Goal: Information Seeking & Learning: Compare options

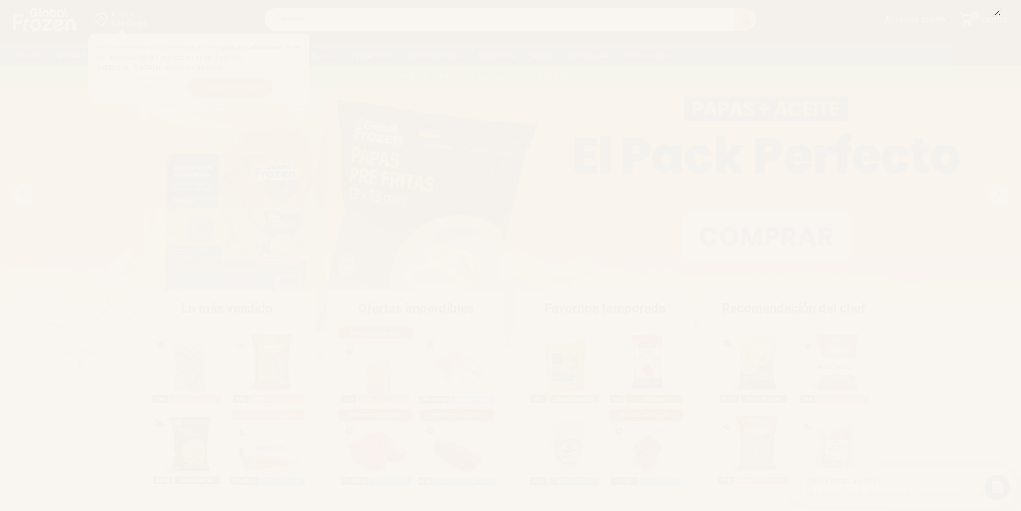
click at [992, 14] on icon at bounding box center [997, 13] width 10 height 10
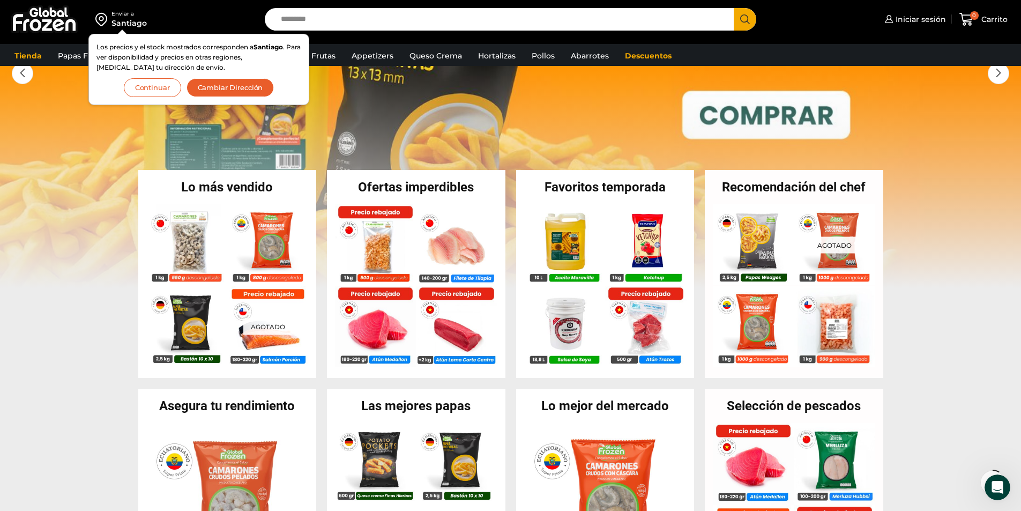
scroll to position [161, 0]
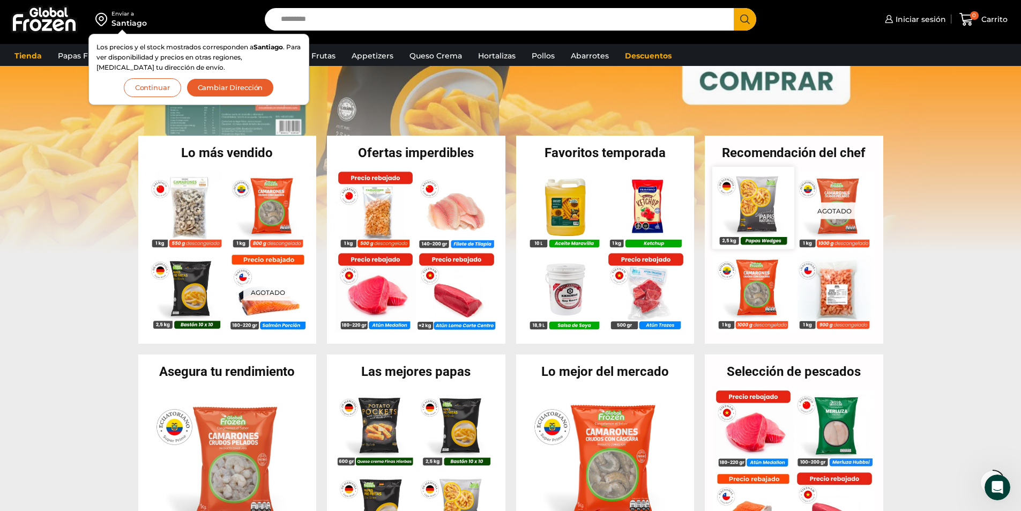
click at [745, 212] on img at bounding box center [752, 207] width 81 height 81
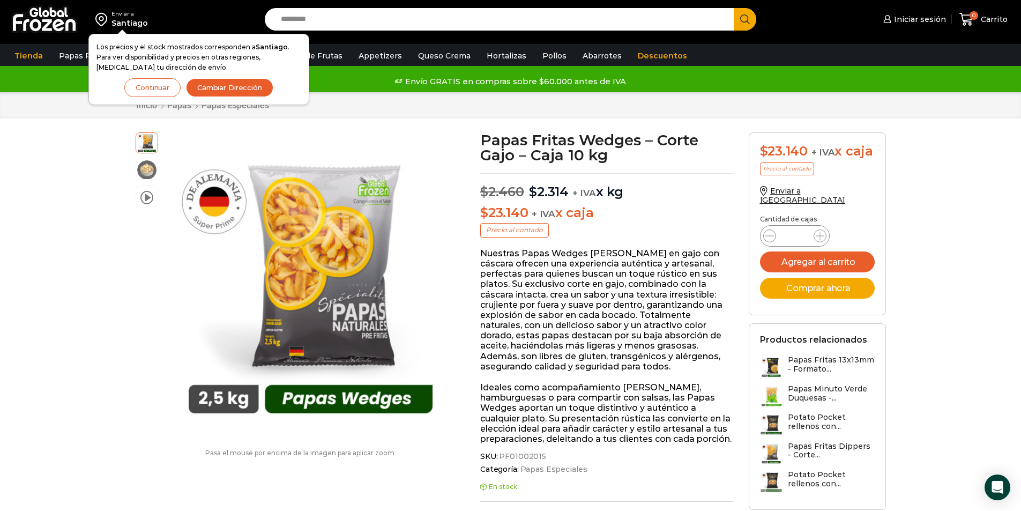
click at [165, 87] on button "Continuar" at bounding box center [152, 87] width 56 height 19
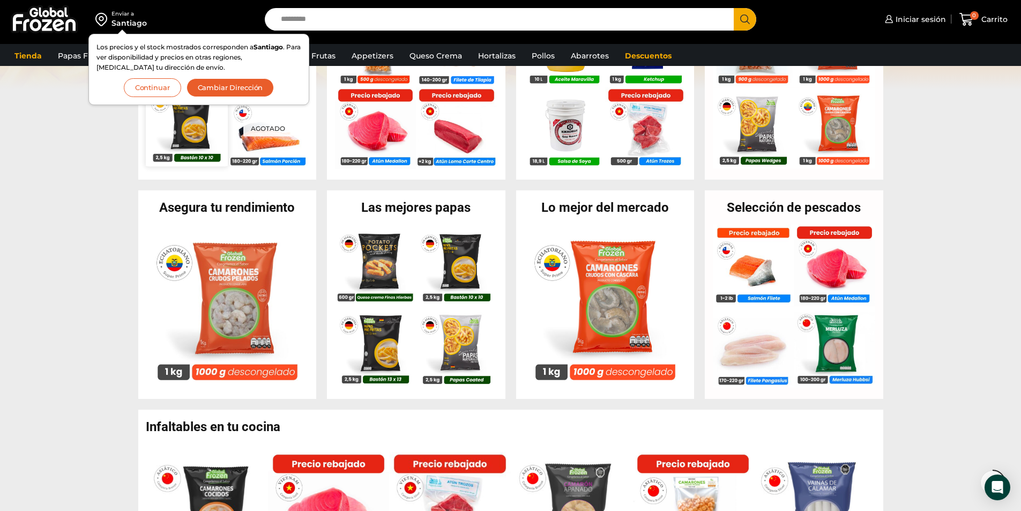
scroll to position [375, 0]
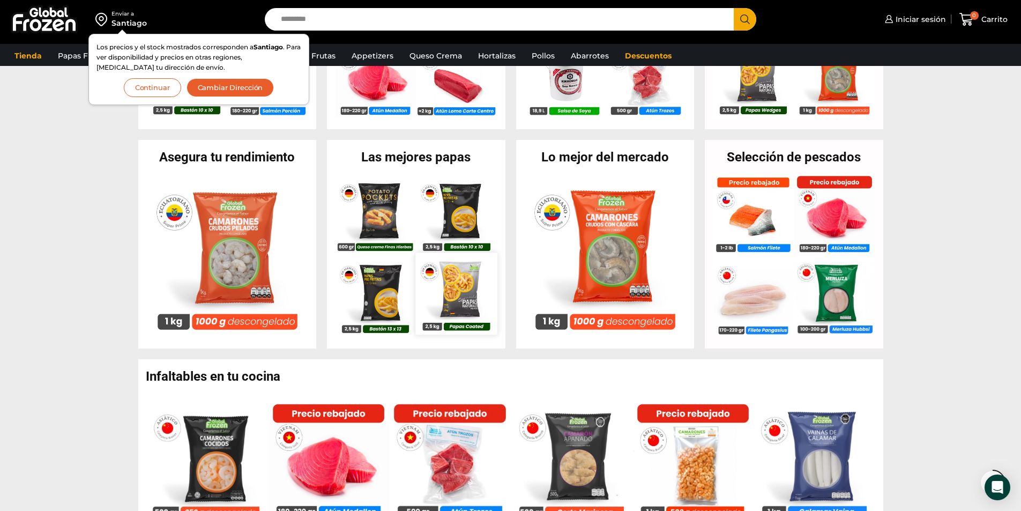
click at [465, 287] on img at bounding box center [456, 293] width 81 height 81
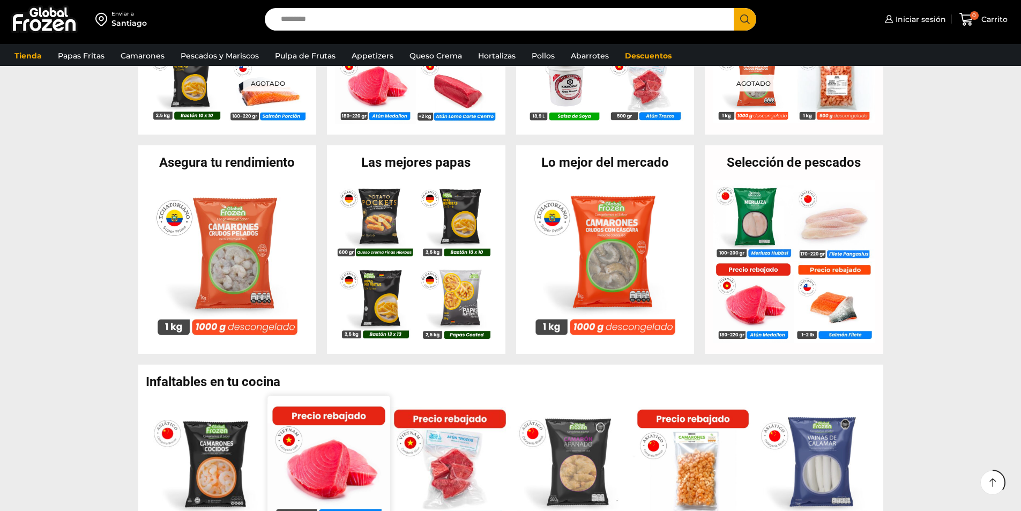
scroll to position [375, 0]
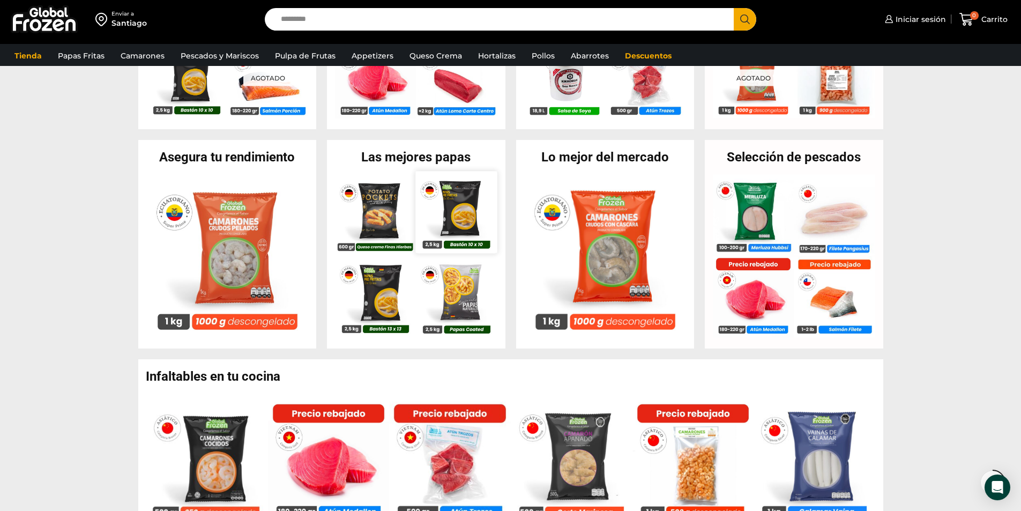
click at [460, 213] on img at bounding box center [456, 211] width 81 height 81
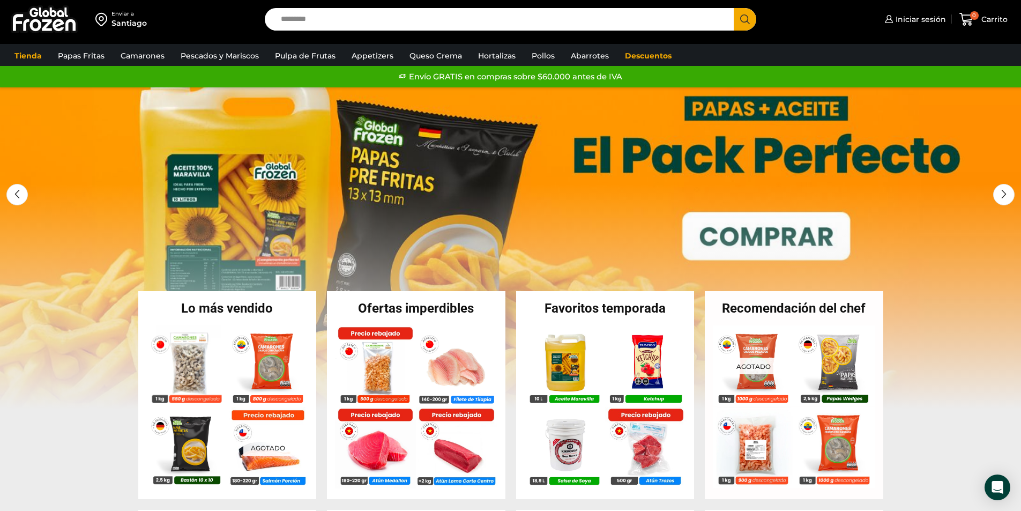
click at [235, 189] on link "1 / 3" at bounding box center [510, 248] width 1021 height 322
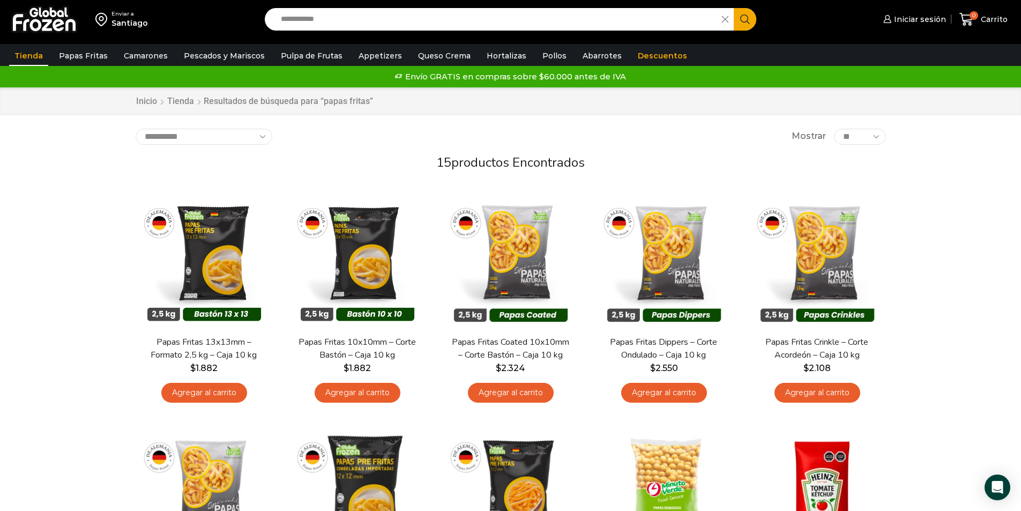
click at [33, 52] on link "Tienda" at bounding box center [28, 56] width 39 height 20
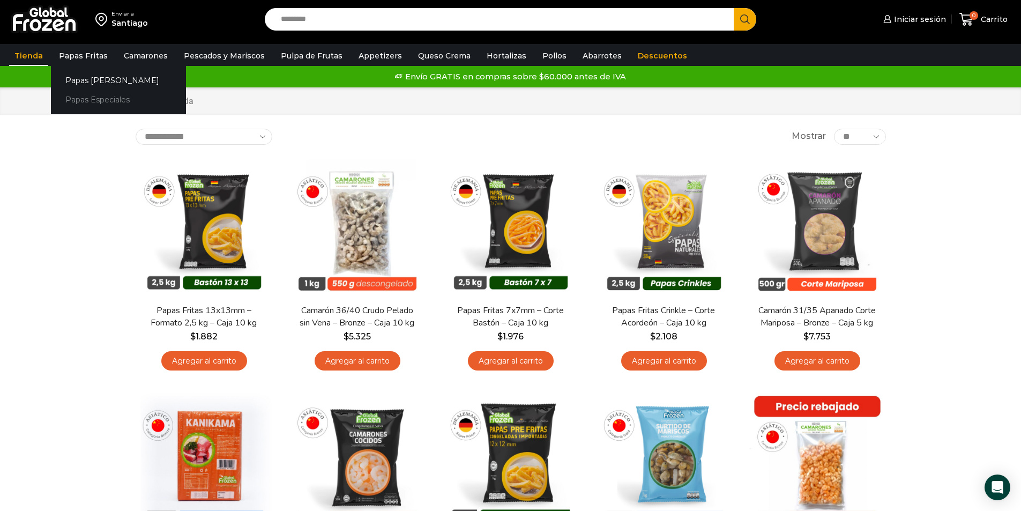
click at [80, 95] on link "Papas Especiales" at bounding box center [118, 100] width 135 height 20
click at [80, 98] on link "Papas Especiales" at bounding box center [118, 100] width 135 height 20
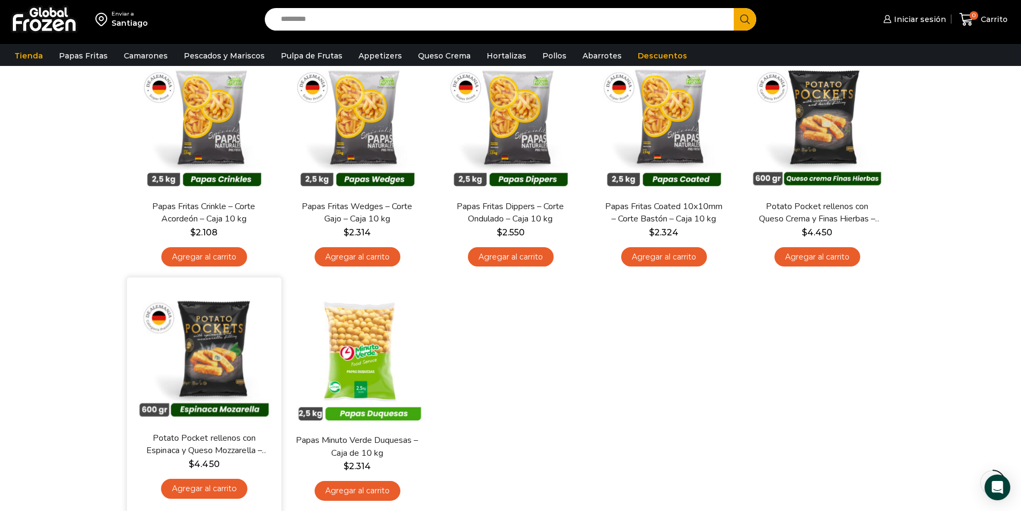
scroll to position [107, 0]
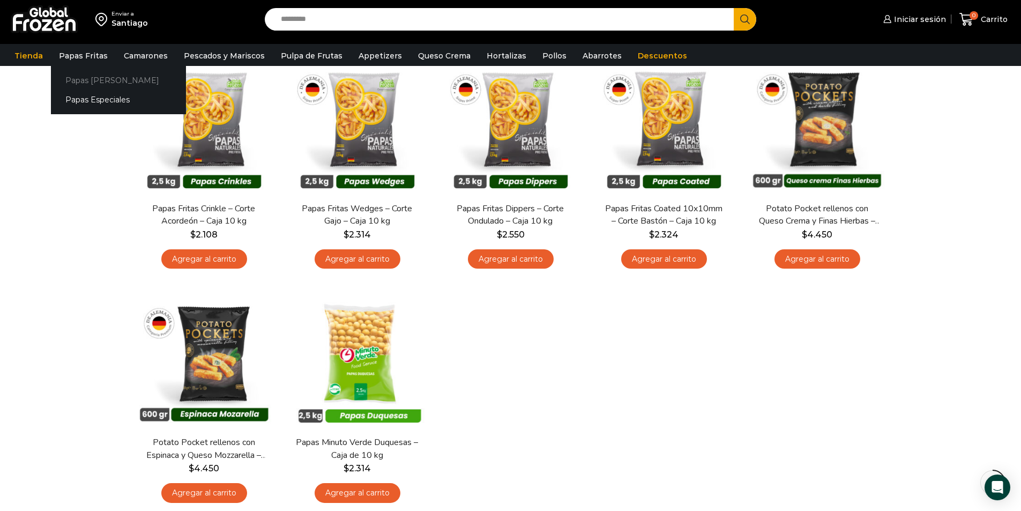
click at [73, 78] on link "Papas [PERSON_NAME]" at bounding box center [118, 80] width 135 height 20
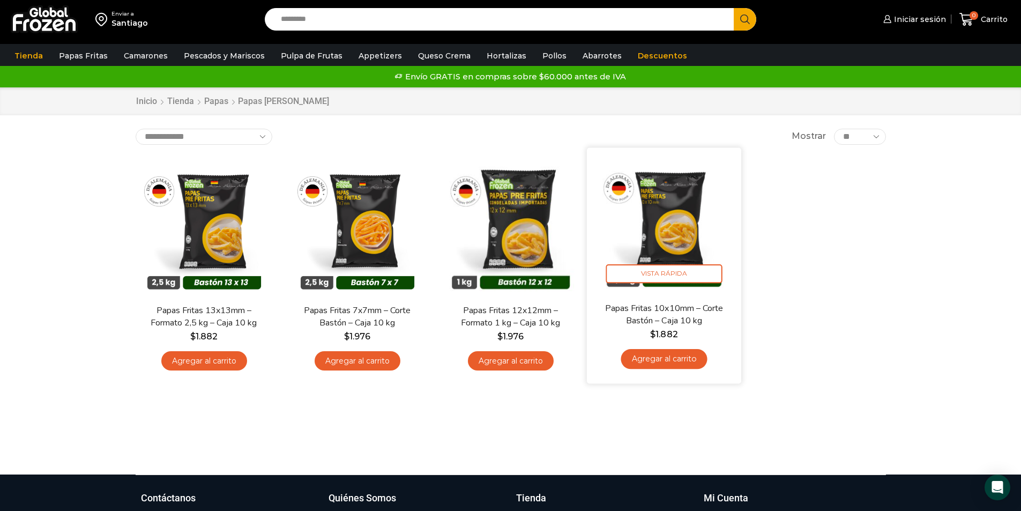
click at [681, 227] on img at bounding box center [664, 224] width 138 height 138
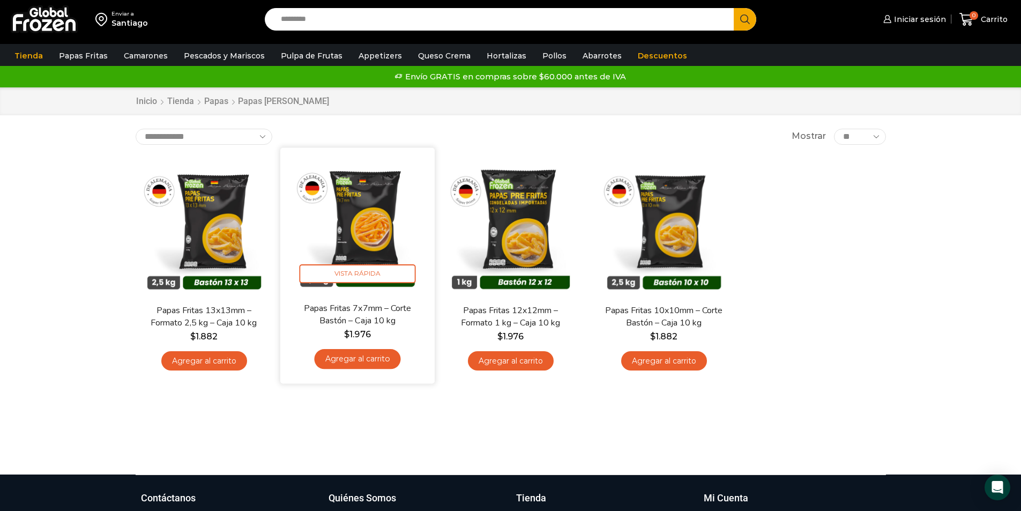
click at [374, 230] on img at bounding box center [357, 224] width 138 height 138
click at [356, 231] on img at bounding box center [357, 224] width 138 height 138
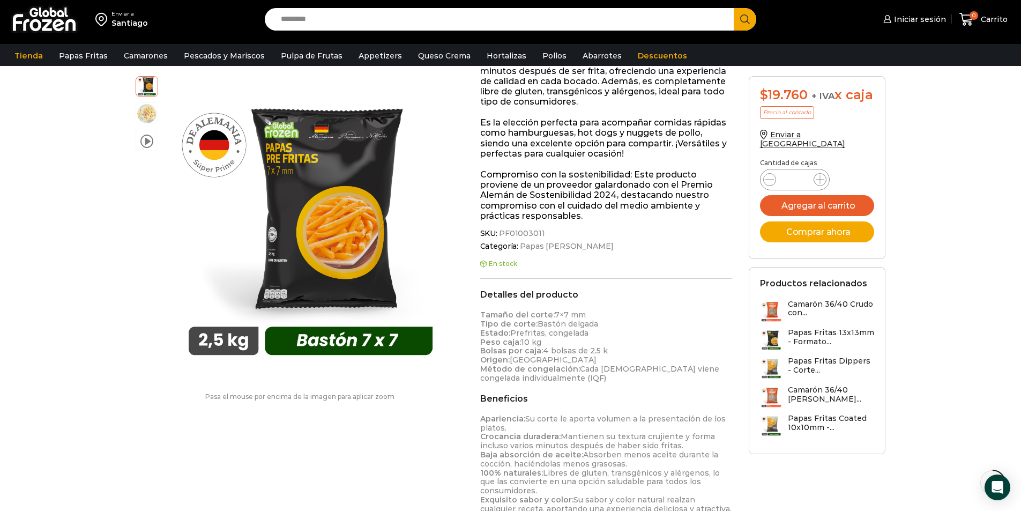
scroll to position [215, 0]
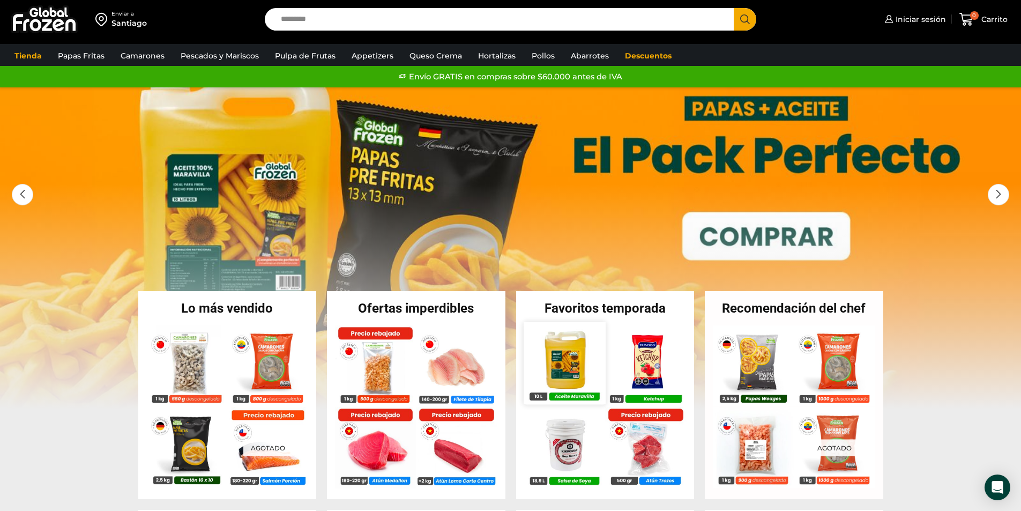
click at [564, 360] on img at bounding box center [564, 362] width 81 height 81
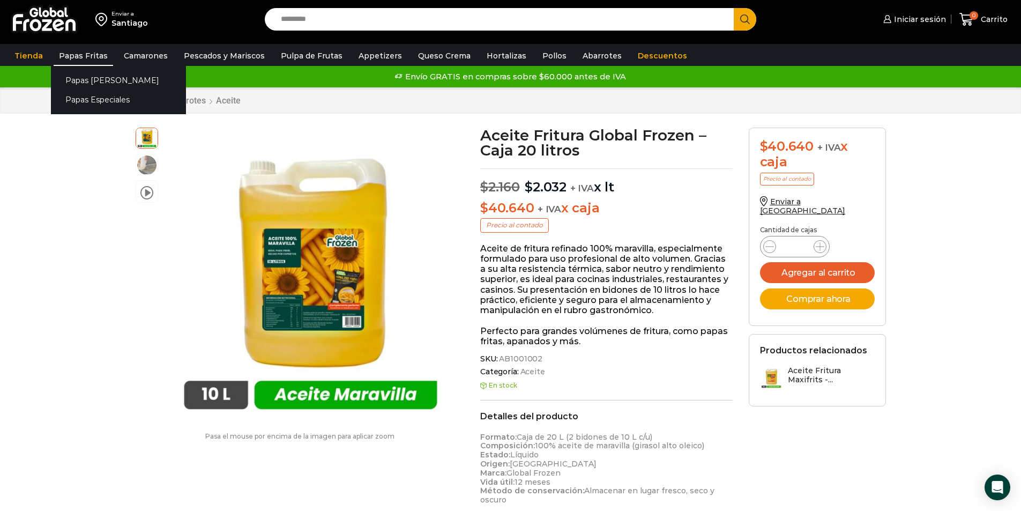
click at [69, 54] on link "Papas Fritas" at bounding box center [83, 56] width 59 height 20
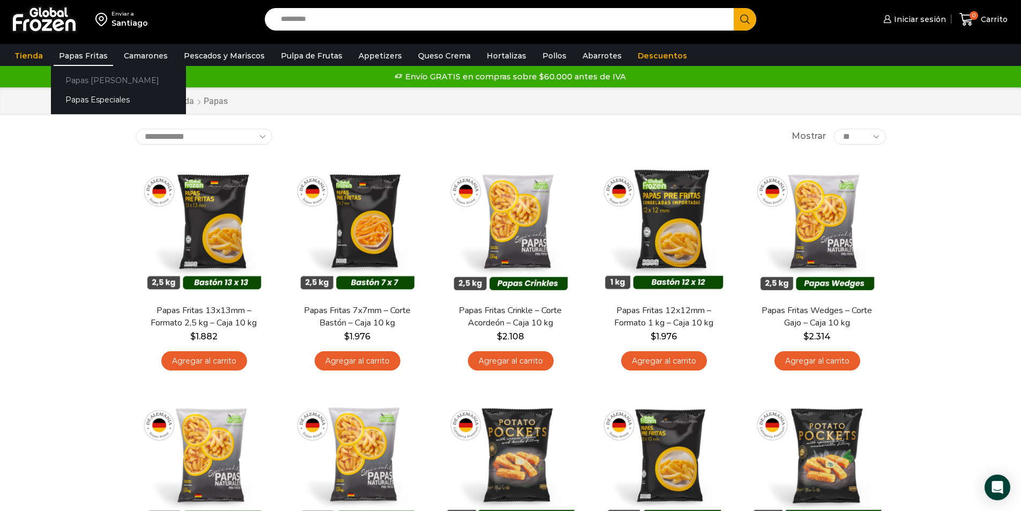
click at [75, 80] on link "Papas [PERSON_NAME]" at bounding box center [118, 80] width 135 height 20
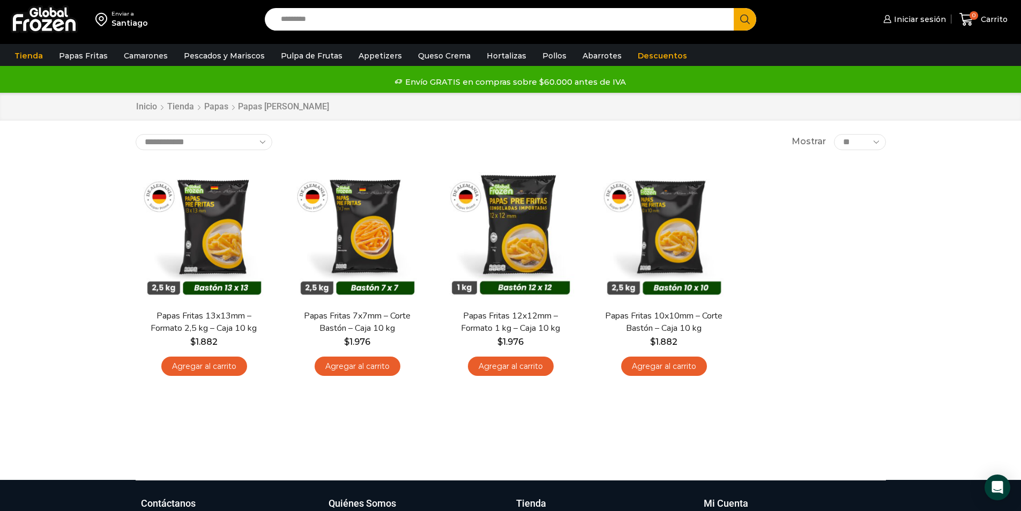
scroll to position [107, 0]
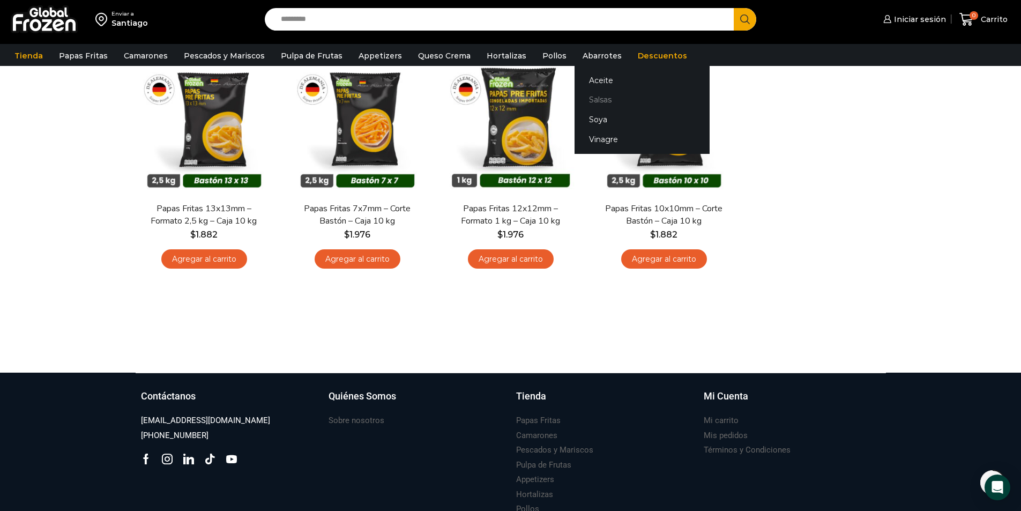
click at [578, 99] on link "Salsas" at bounding box center [641, 100] width 135 height 20
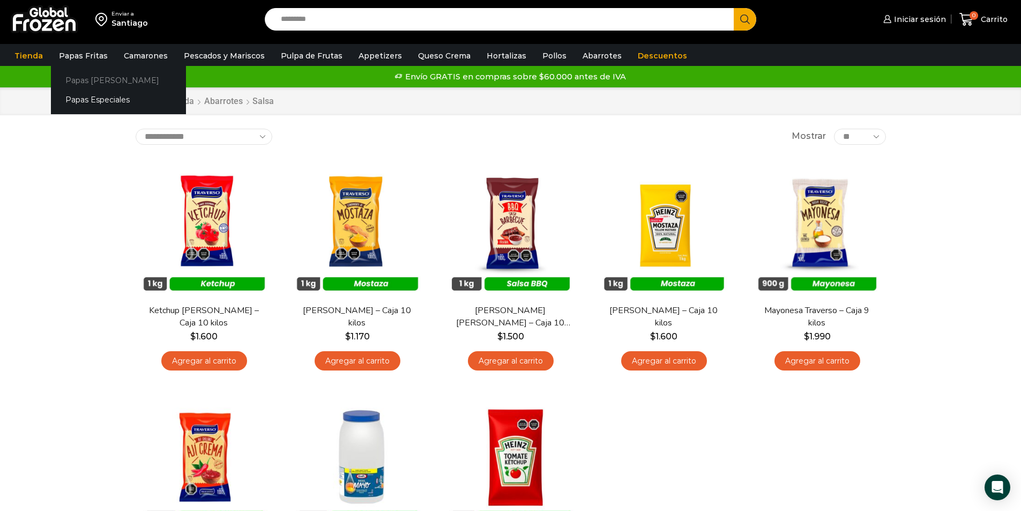
click at [83, 77] on link "Papas [PERSON_NAME]" at bounding box center [118, 80] width 135 height 20
